Goal: Information Seeking & Learning: Learn about a topic

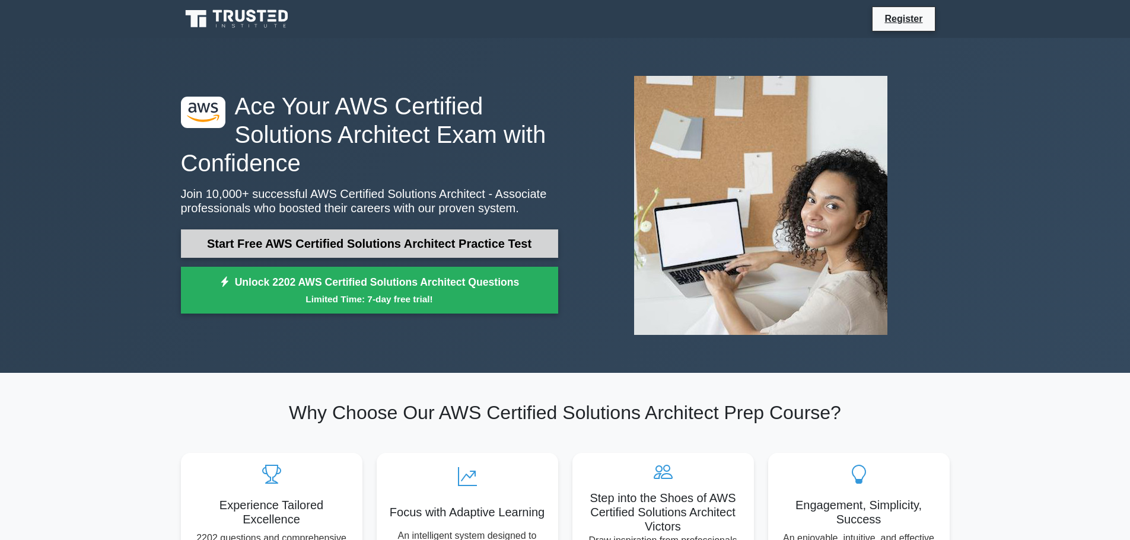
click at [364, 243] on link "Start Free AWS Certified Solutions Architect Practice Test" at bounding box center [369, 243] width 377 height 28
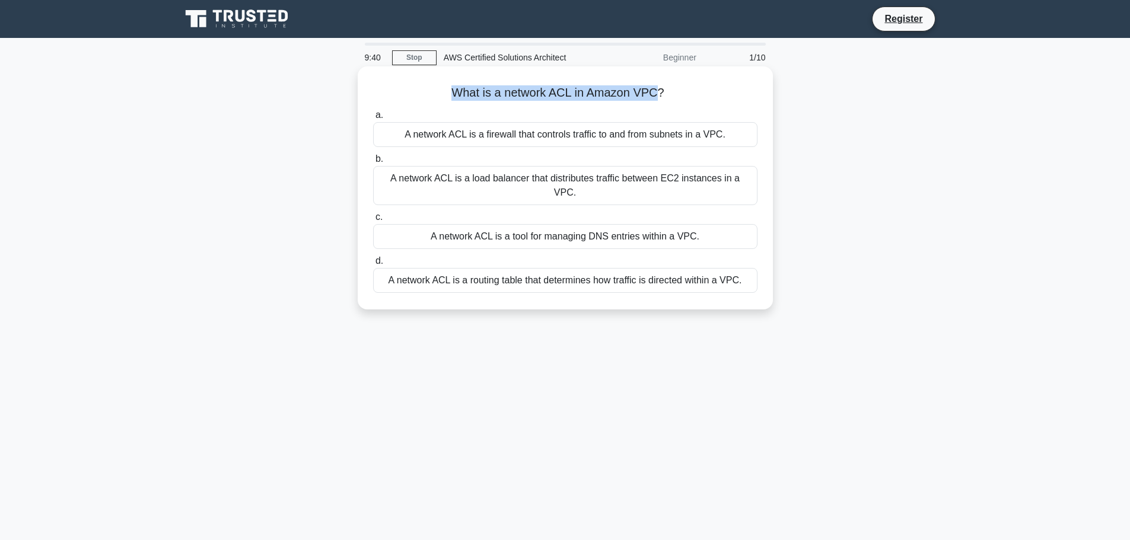
drag, startPoint x: 644, startPoint y: 92, endPoint x: 434, endPoint y: 103, distance: 210.2
click at [434, 103] on div "What is a network ACL in Amazon VPC? .spinner_0XTQ{transform-origin:center;anim…" at bounding box center [565, 188] width 406 height 234
copy h5 "What is a network ACL in Amazon VPC"
click at [549, 142] on div "A network ACL is a firewall that controls traffic to and from subnets in a VPC." at bounding box center [565, 134] width 384 height 25
click at [373, 119] on input "a. A network ACL is a firewall that controls traffic to and from subnets in a V…" at bounding box center [373, 115] width 0 height 8
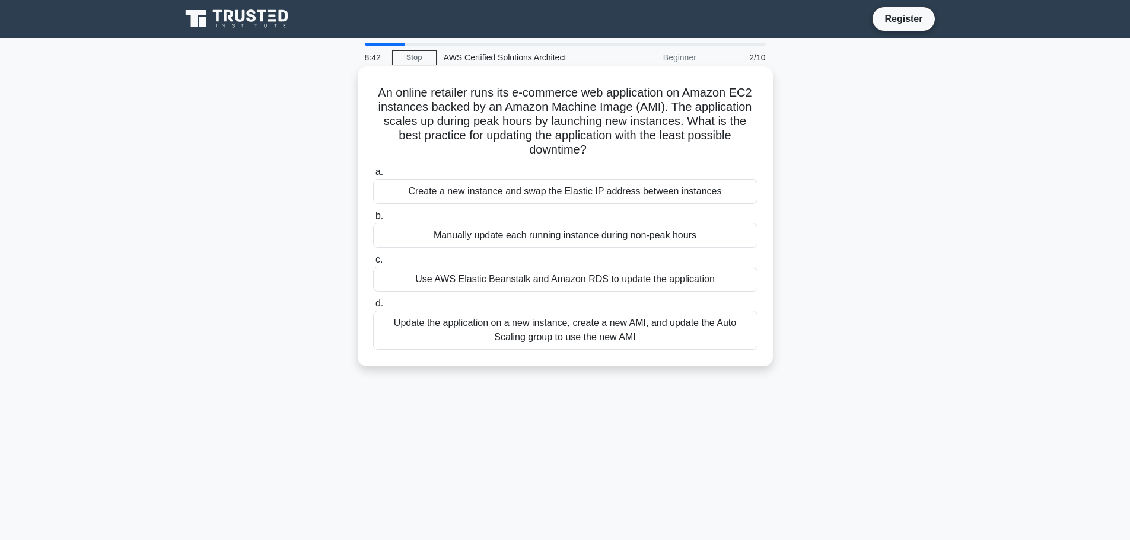
click at [541, 195] on div "Create a new instance and swap the Elastic IP address between instances" at bounding box center [565, 191] width 384 height 25
click at [373, 176] on input "a. Create a new instance and swap the Elastic IP address between instances" at bounding box center [373, 172] width 0 height 8
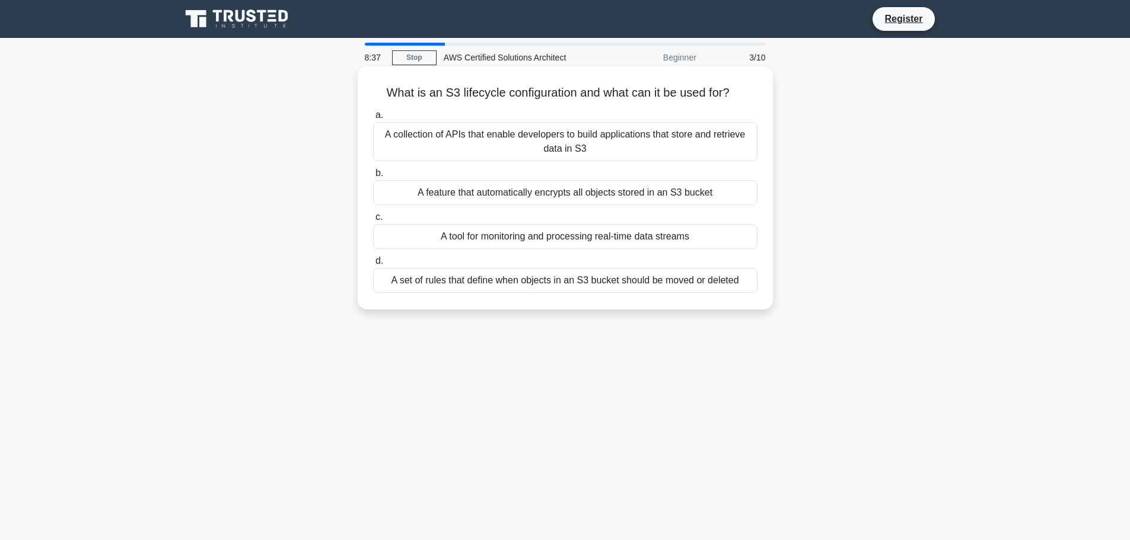
click at [457, 282] on div "A set of rules that define when objects in an S3 bucket should be moved or dele…" at bounding box center [565, 280] width 384 height 25
click at [373, 265] on input "d. A set of rules that define when objects in an S3 bucket should be moved or d…" at bounding box center [373, 261] width 0 height 8
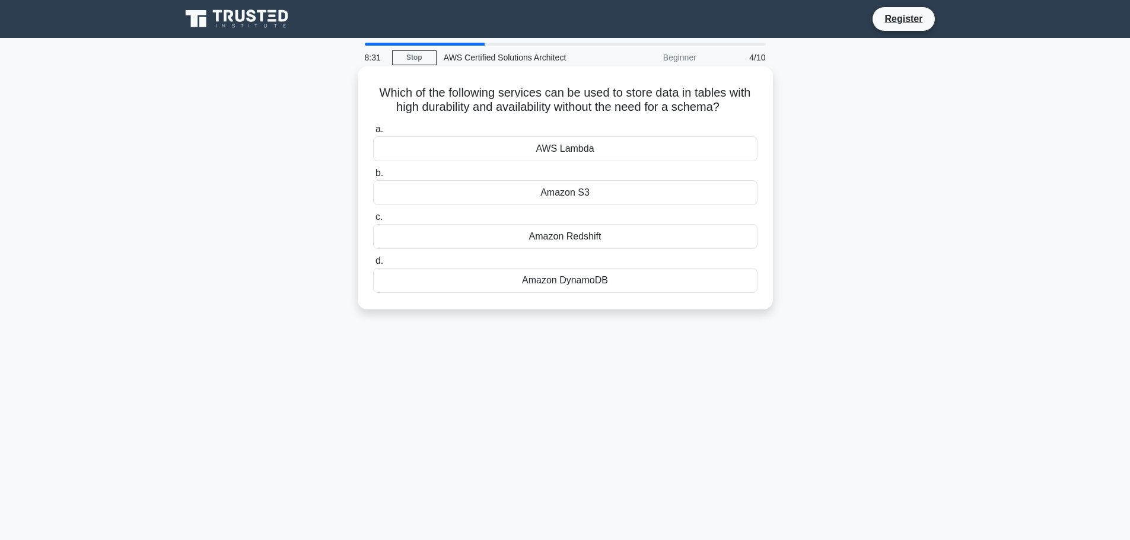
click at [570, 152] on div "AWS Lambda" at bounding box center [565, 148] width 384 height 25
click at [373, 133] on input "a. AWS Lambda" at bounding box center [373, 130] width 0 height 8
click at [547, 289] on div "Amazon Glacier" at bounding box center [565, 280] width 384 height 25
click at [373, 265] on input "d. Amazon Glacier" at bounding box center [373, 261] width 0 height 8
click at [569, 158] on div "Amazon RDS" at bounding box center [565, 148] width 384 height 25
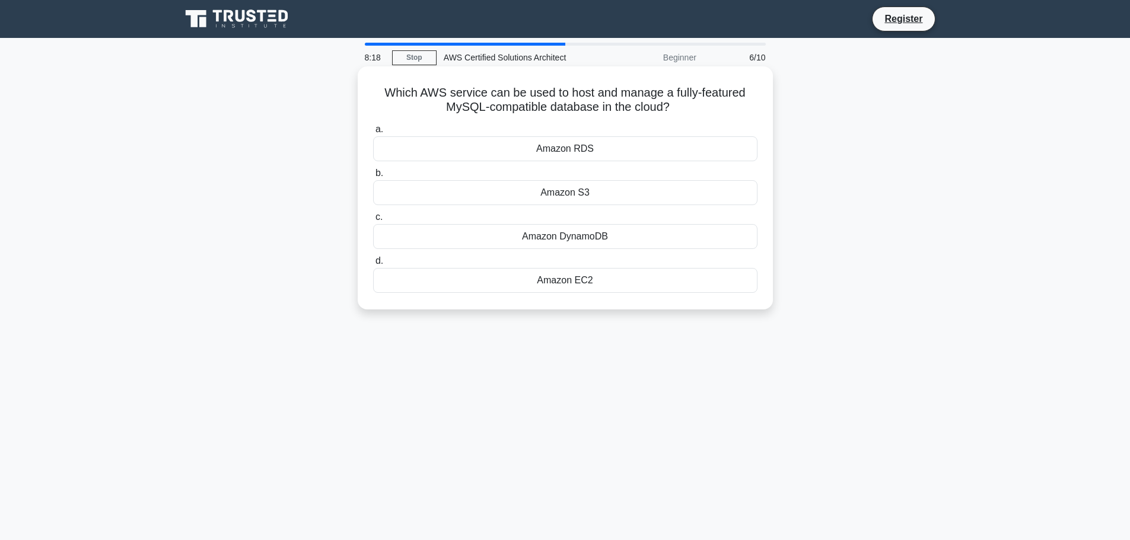
click at [373, 133] on input "a. Amazon RDS" at bounding box center [373, 130] width 0 height 8
click at [569, 238] on div "AWS IAM" at bounding box center [565, 236] width 384 height 25
click at [373, 221] on input "c. AWS IAM" at bounding box center [373, 217] width 0 height 8
click at [589, 157] on div "Amazon RDS" at bounding box center [565, 148] width 384 height 25
click at [373, 133] on input "a. Amazon RDS" at bounding box center [373, 130] width 0 height 8
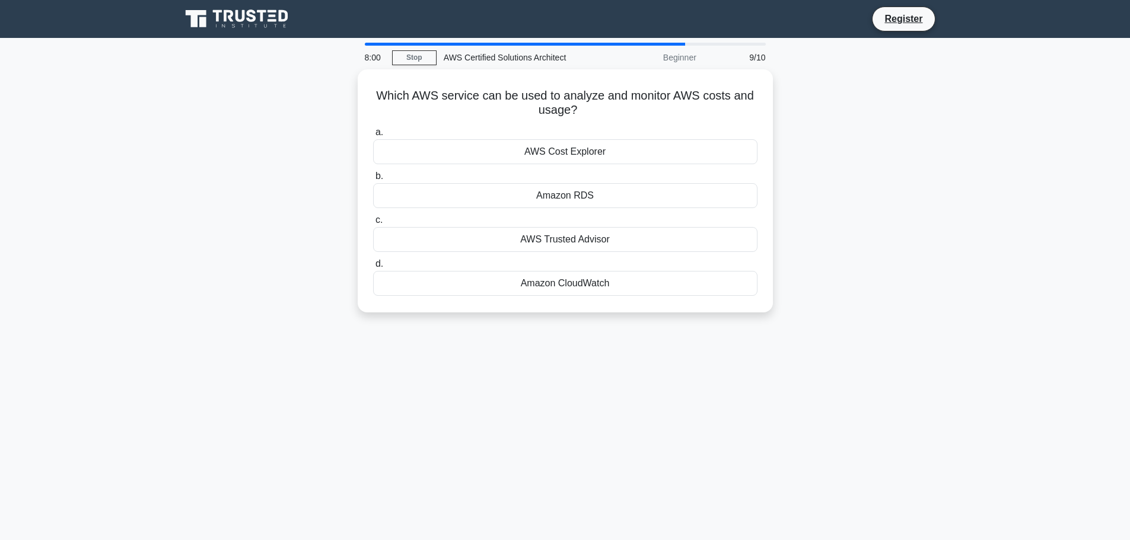
click at [589, 157] on div "AWS Cost Explorer" at bounding box center [565, 151] width 384 height 25
click at [373, 136] on input "a. AWS Cost Explorer" at bounding box center [373, 133] width 0 height 8
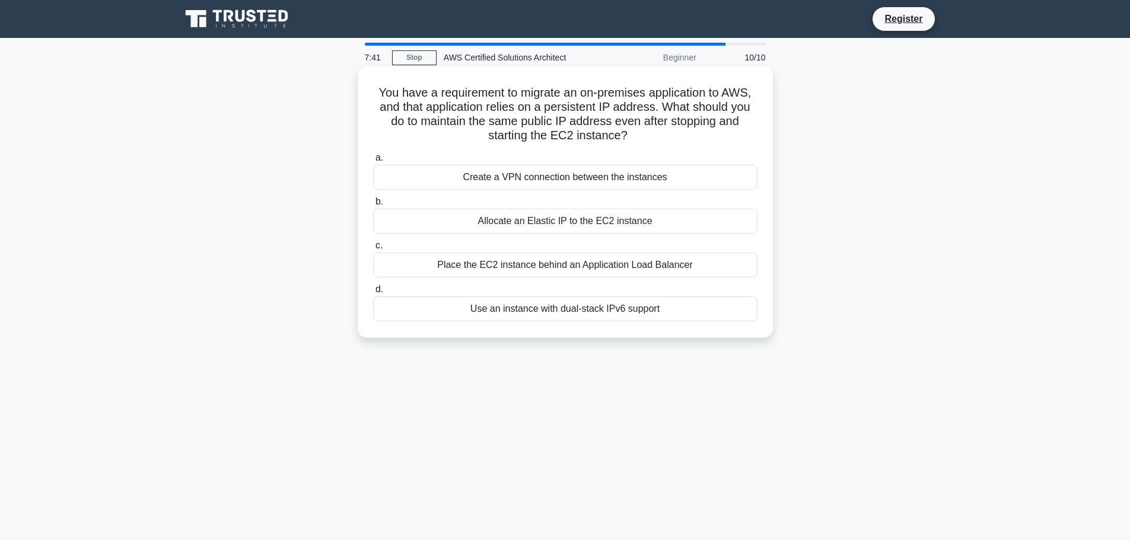
click at [671, 270] on div "Place the EC2 instance behind an Application Load Balancer" at bounding box center [565, 265] width 384 height 25
click at [373, 250] on input "c. Place the EC2 instance behind an Application Load Balancer" at bounding box center [373, 246] width 0 height 8
